Goal: Information Seeking & Learning: Learn about a topic

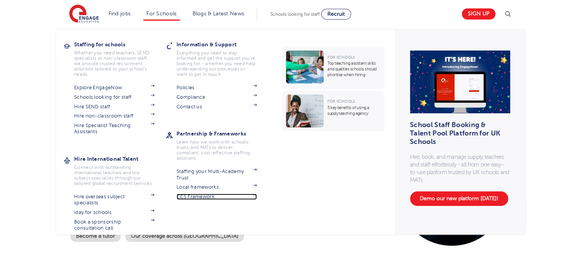
click at [206, 196] on link "CCS Framework" at bounding box center [217, 196] width 80 height 6
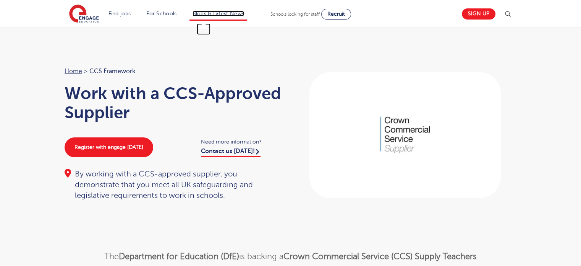
click at [230, 11] on link "Blogs & Latest News" at bounding box center [219, 14] width 52 height 6
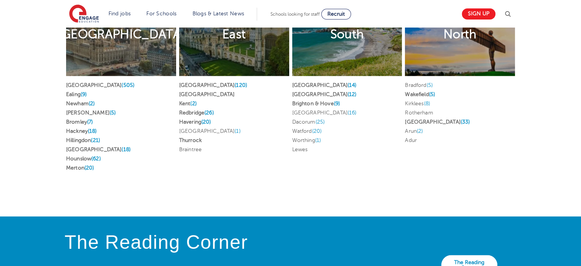
scroll to position [1512, 0]
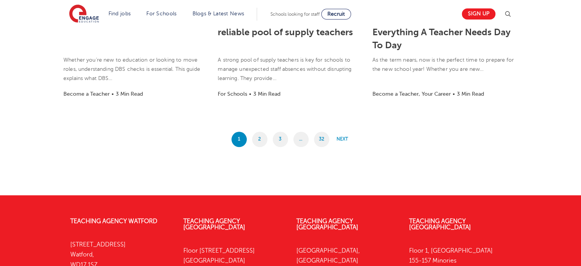
scroll to position [683, 0]
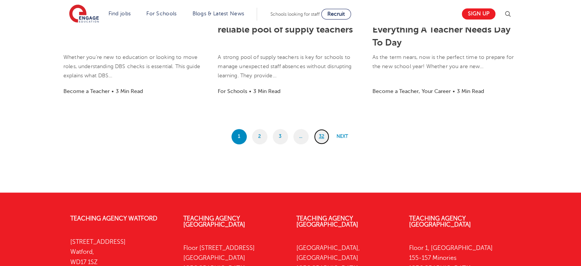
click at [318, 131] on link "32" at bounding box center [321, 136] width 15 height 15
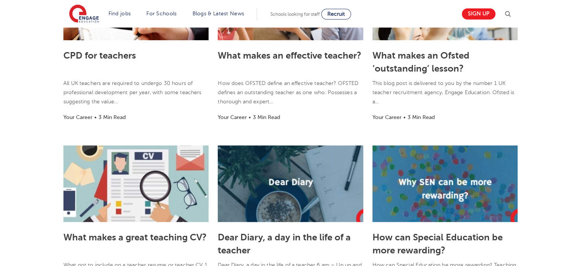
scroll to position [441, 0]
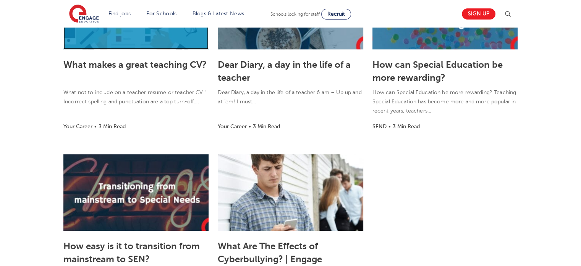
click at [148, 44] on link at bounding box center [135, 11] width 145 height 76
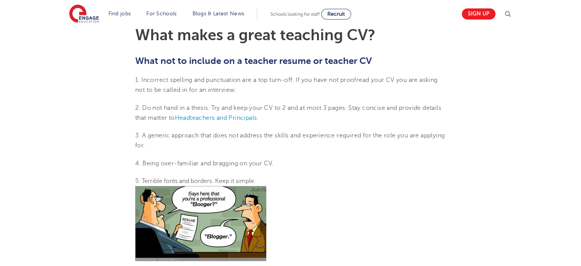
scroll to position [217, 0]
